Goal: Information Seeking & Learning: Find specific fact

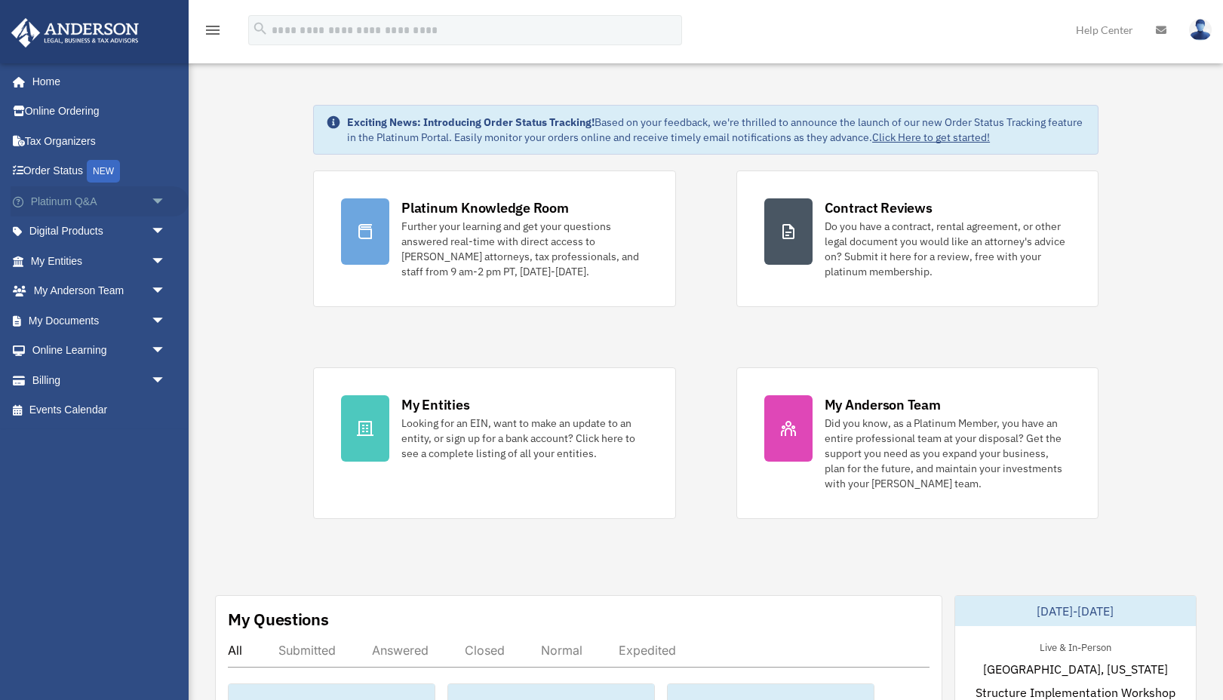
click at [86, 200] on link "Platinum Q&A arrow_drop_down" at bounding box center [100, 201] width 178 height 30
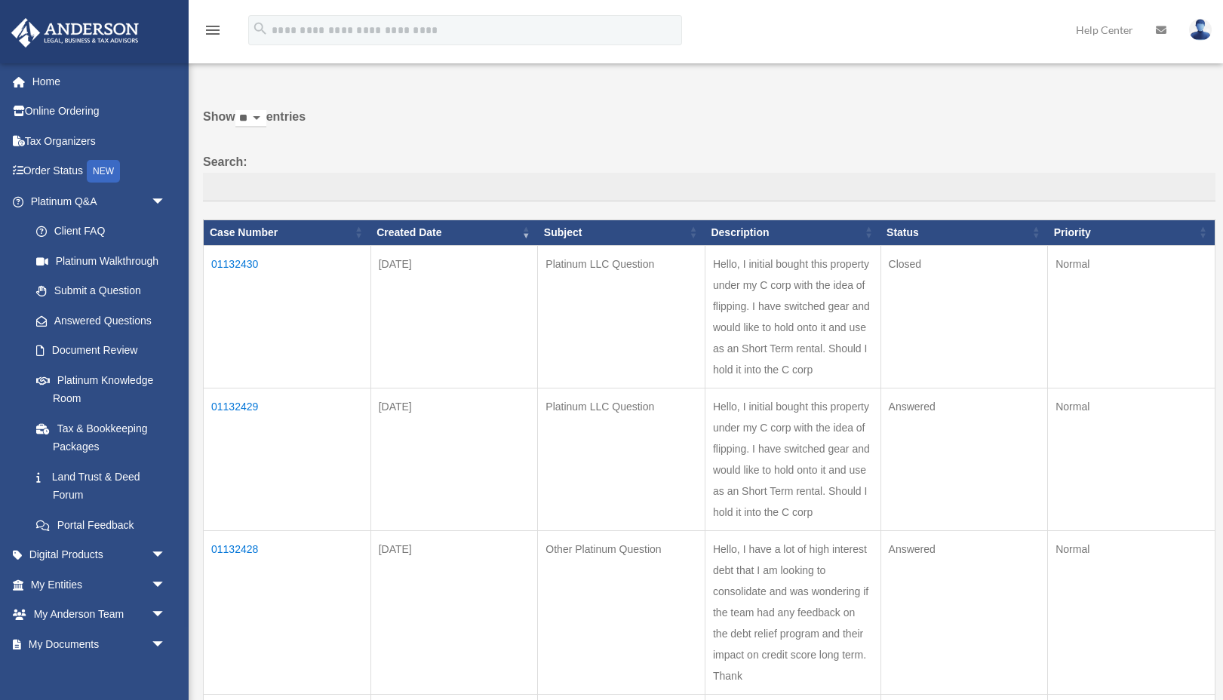
scroll to position [42, 0]
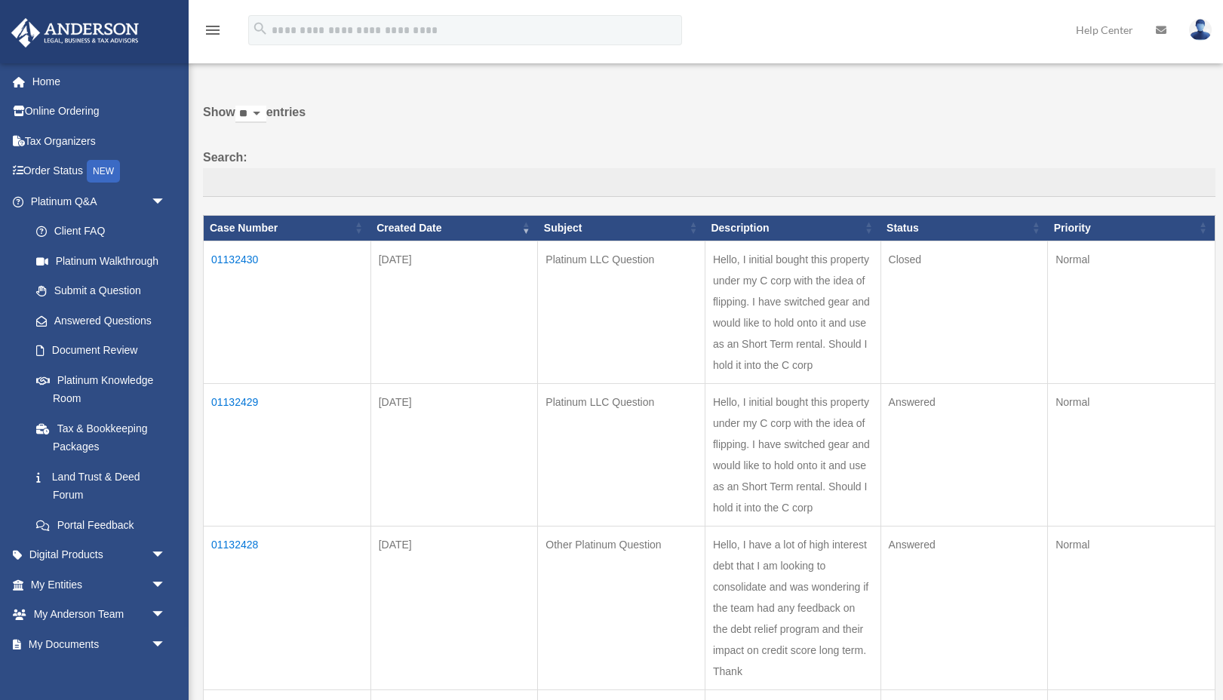
click at [245, 402] on td "01132429" at bounding box center [287, 454] width 167 height 143
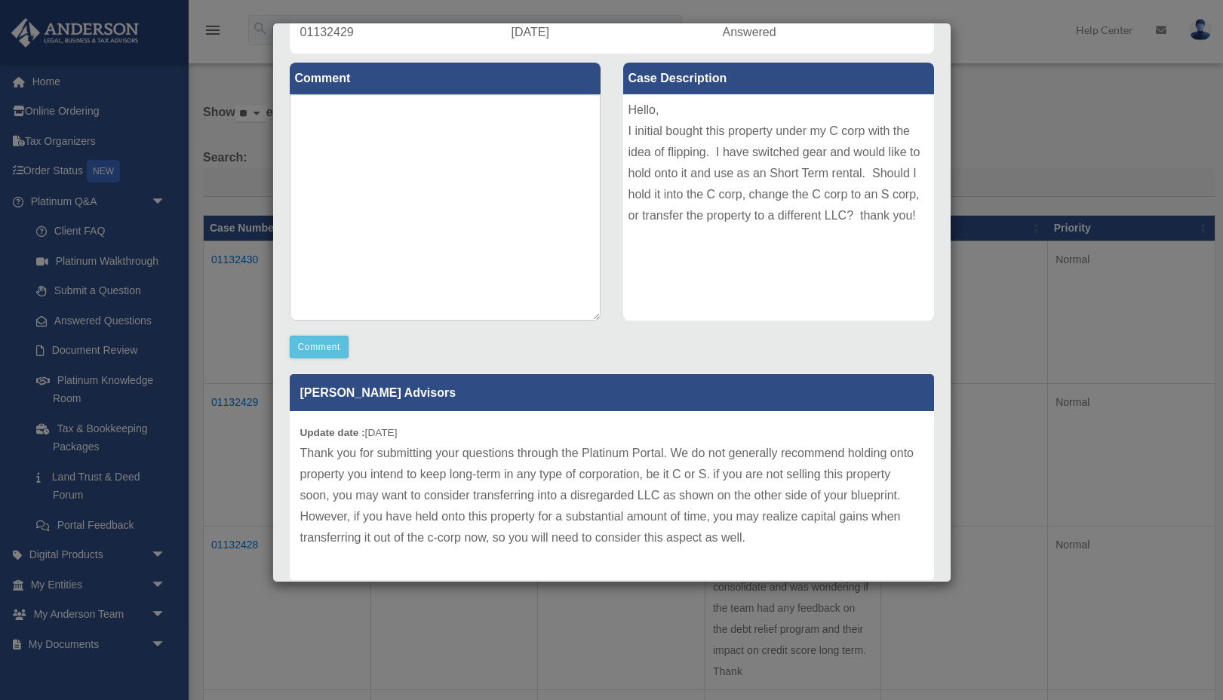
scroll to position [179, 0]
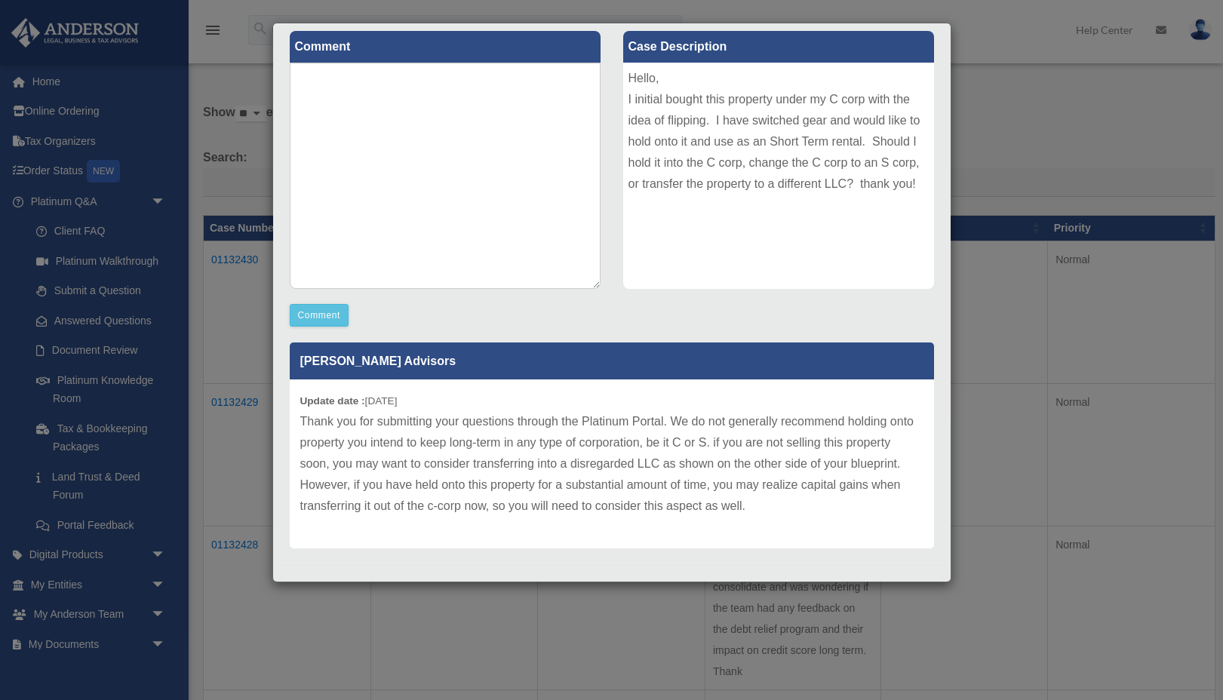
click at [1043, 118] on div "Case Detail × Platinum LLC Question Case Number 01132429 Created Date October 2…" at bounding box center [611, 350] width 1223 height 700
